Goal: Find specific page/section: Find specific page/section

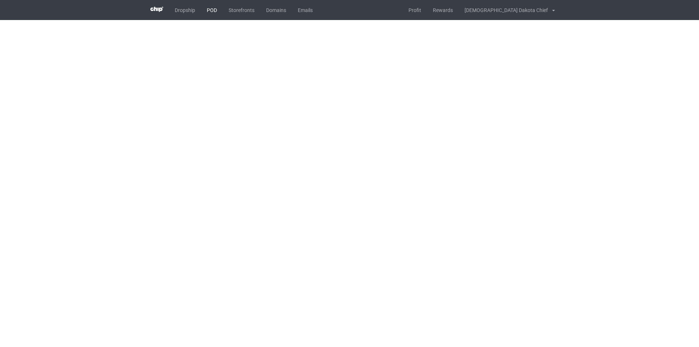
click at [209, 12] on link "POD" at bounding box center [212, 10] width 22 height 20
click at [215, 11] on link "POD" at bounding box center [212, 10] width 22 height 20
